Goal: Information Seeking & Learning: Learn about a topic

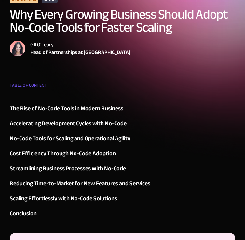
click at [64, 107] on div "The Rise of No-Code Tools in Modern Business" at bounding box center [66, 109] width 113 height 10
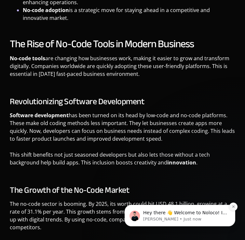
click at [234, 206] on icon "Dismiss notification" at bounding box center [233, 206] width 4 height 4
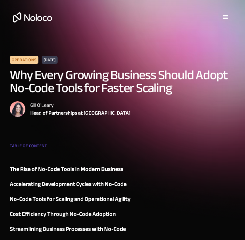
click at [121, 79] on h1 "Why Every Growing Business Should Adopt No-Code Tools for Faster Scaling" at bounding box center [122, 82] width 225 height 26
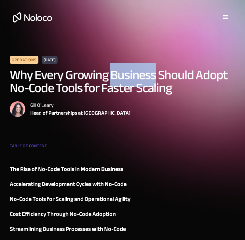
click at [121, 79] on h1 "Why Every Growing Business Should Adopt No-Code Tools for Faster Scaling" at bounding box center [122, 82] width 225 height 26
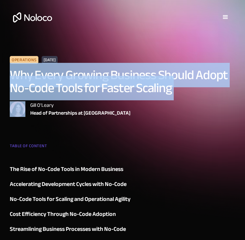
click at [121, 79] on h1 "Why Every Growing Business Should Adopt No-Code Tools for Faster Scaling" at bounding box center [122, 82] width 225 height 26
copy h1 "Why Every Growing Business Should Adopt No-Code Tools for Faster Scaling"
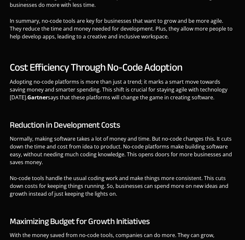
scroll to position [1545, 0]
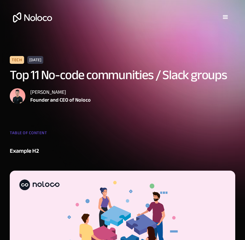
click at [99, 75] on h1 "Top 11 No-code communities / Slack groups" at bounding box center [122, 75] width 225 height 13
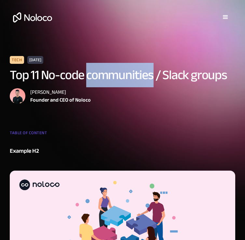
click at [99, 75] on h1 "Top 11 No-code communities / Slack groups" at bounding box center [122, 75] width 225 height 13
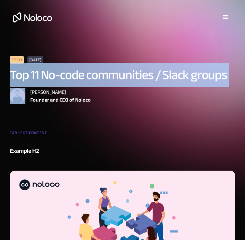
click at [99, 75] on h1 "Top 11 No-code communities / Slack groups" at bounding box center [122, 75] width 225 height 13
copy h1 "Top 11 No-code communities / Slack groups"
